Goal: Task Accomplishment & Management: Manage account settings

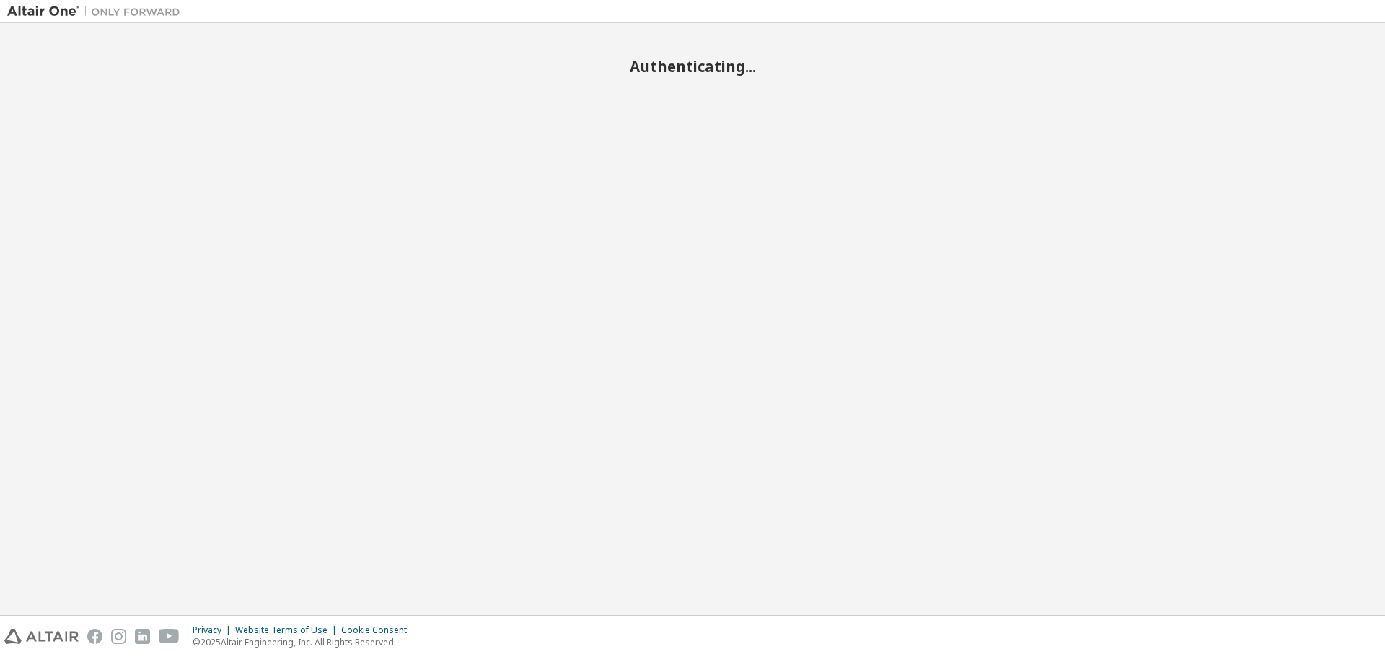
scroll to position [25901, 0]
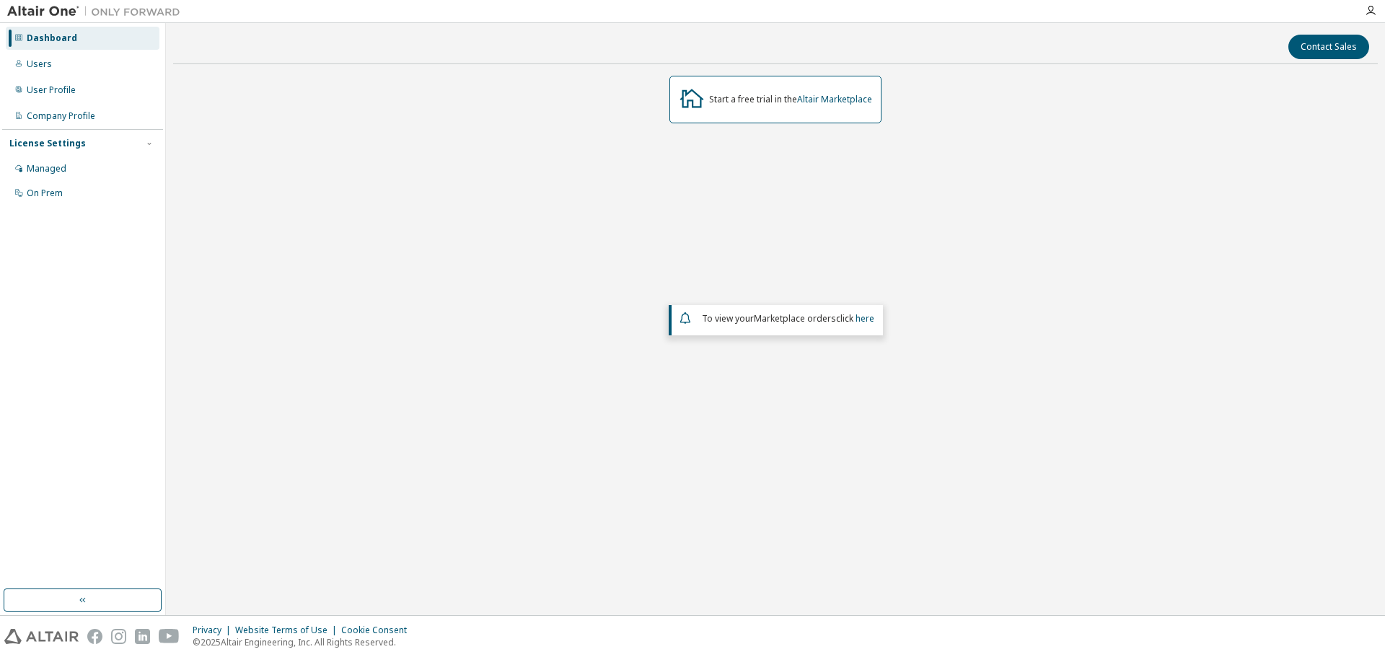
scroll to position [25901, 0]
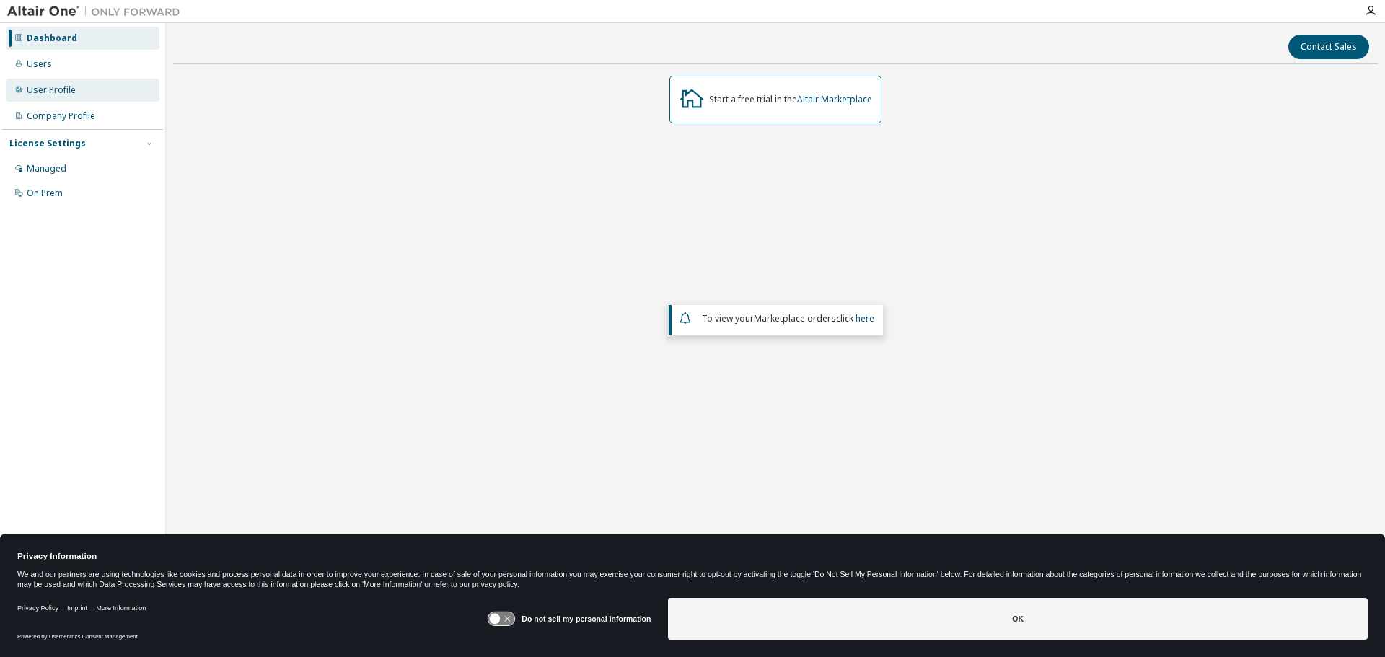
click at [27, 83] on div "User Profile" at bounding box center [83, 90] width 154 height 23
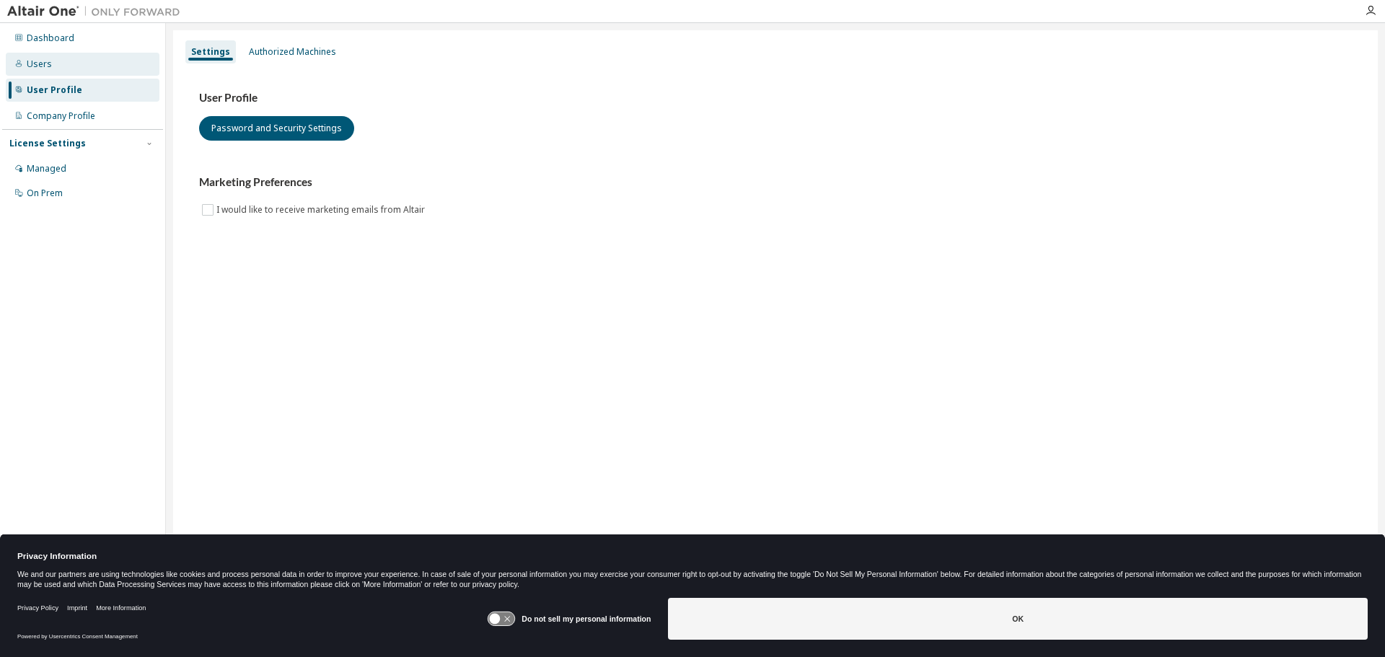
click at [35, 66] on div "Users" at bounding box center [39, 64] width 25 height 12
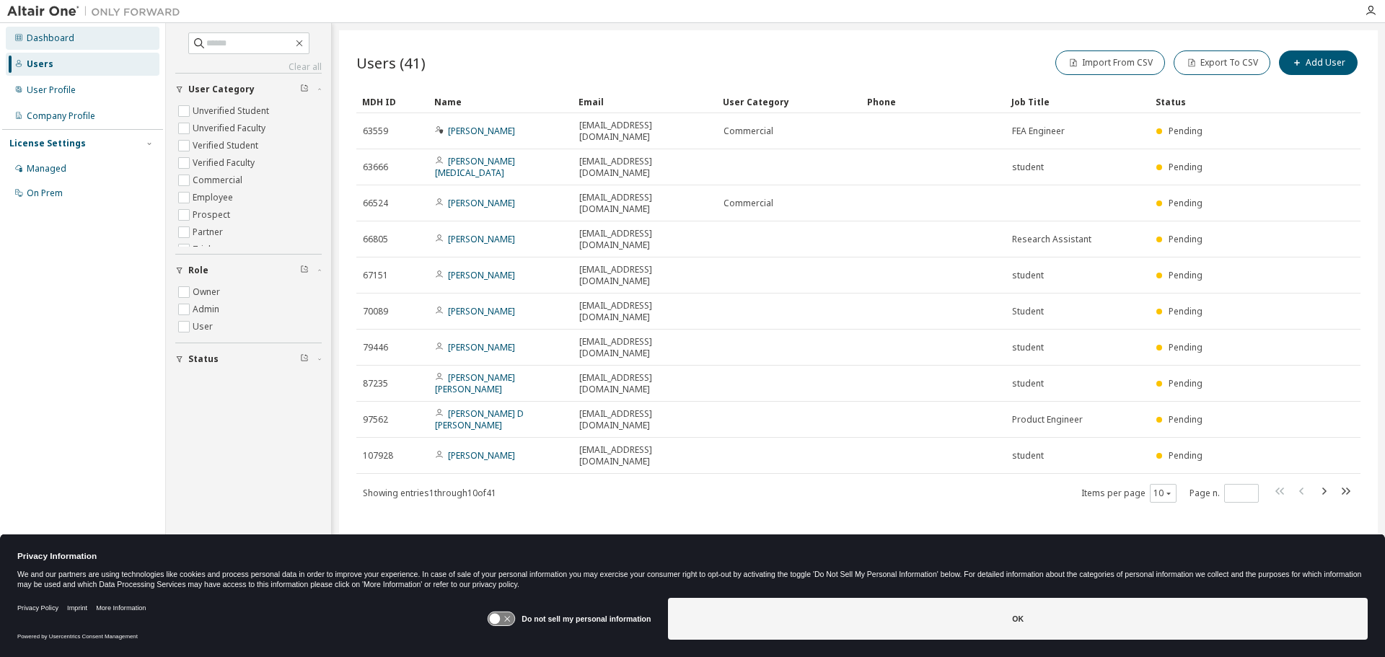
click at [46, 37] on div "Dashboard" at bounding box center [51, 38] width 48 height 12
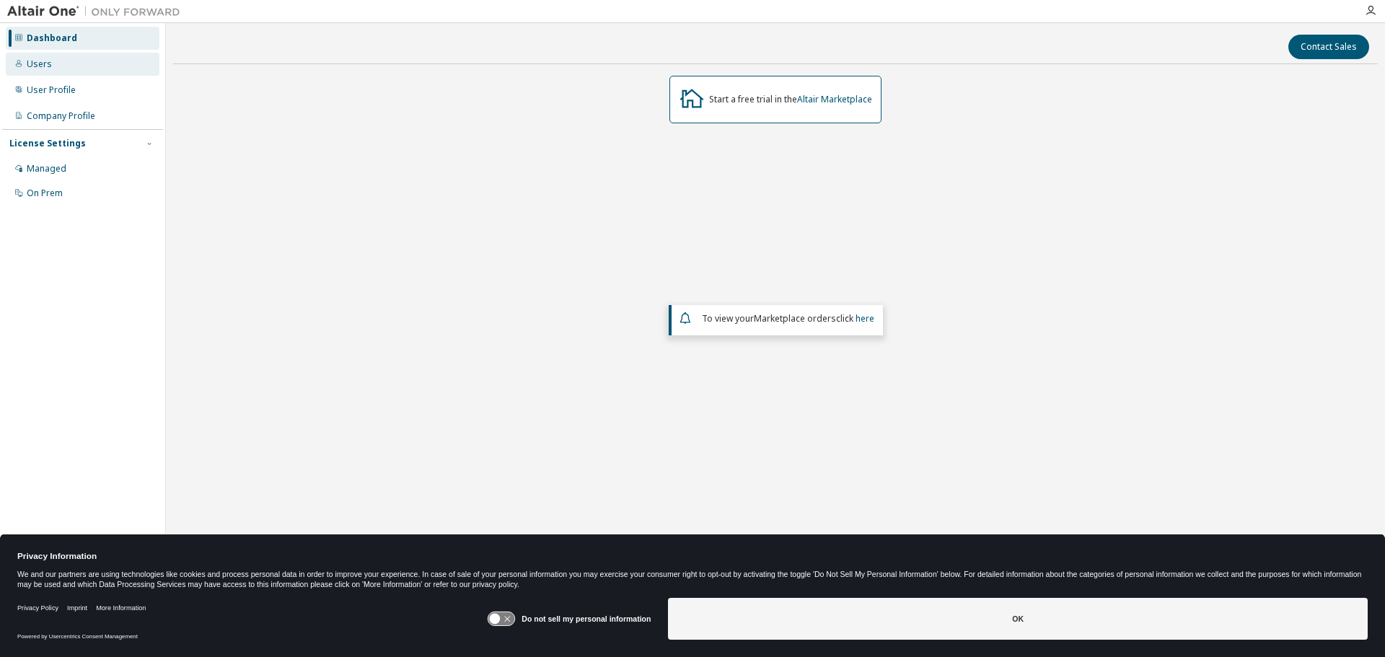
click at [45, 60] on div "Users" at bounding box center [39, 64] width 25 height 12
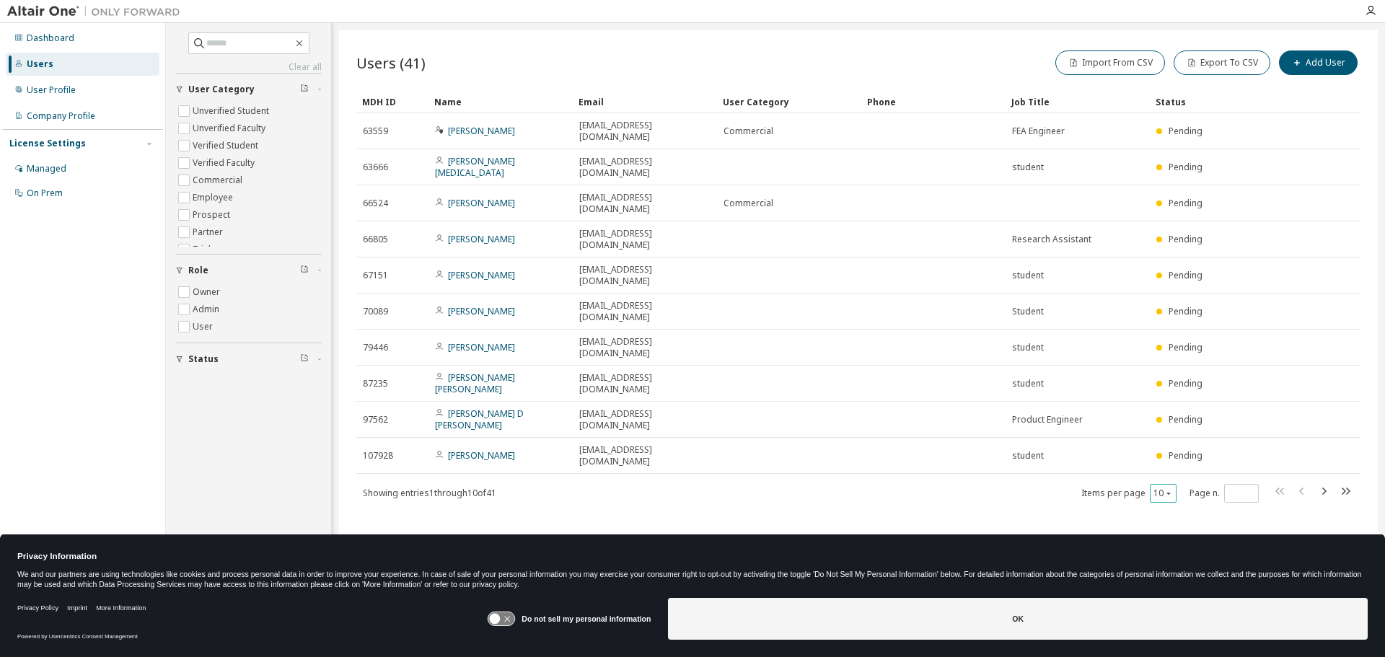
click at [1170, 489] on icon "button" at bounding box center [1169, 493] width 9 height 9
click at [1172, 451] on div "50" at bounding box center [1207, 449] width 115 height 17
